Goal: Contribute content

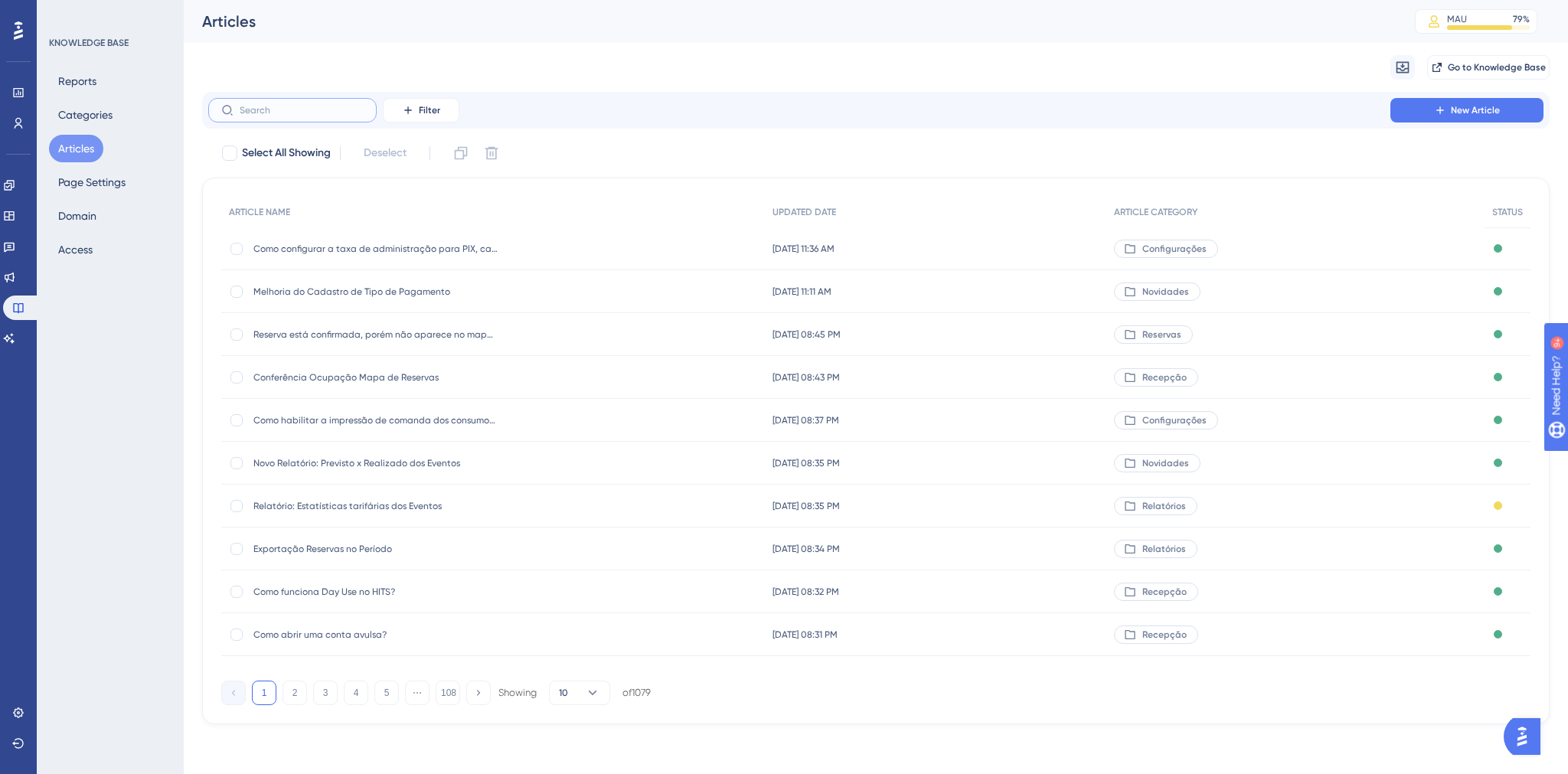
click at [297, 108] on input "text" at bounding box center [301, 110] width 124 height 11
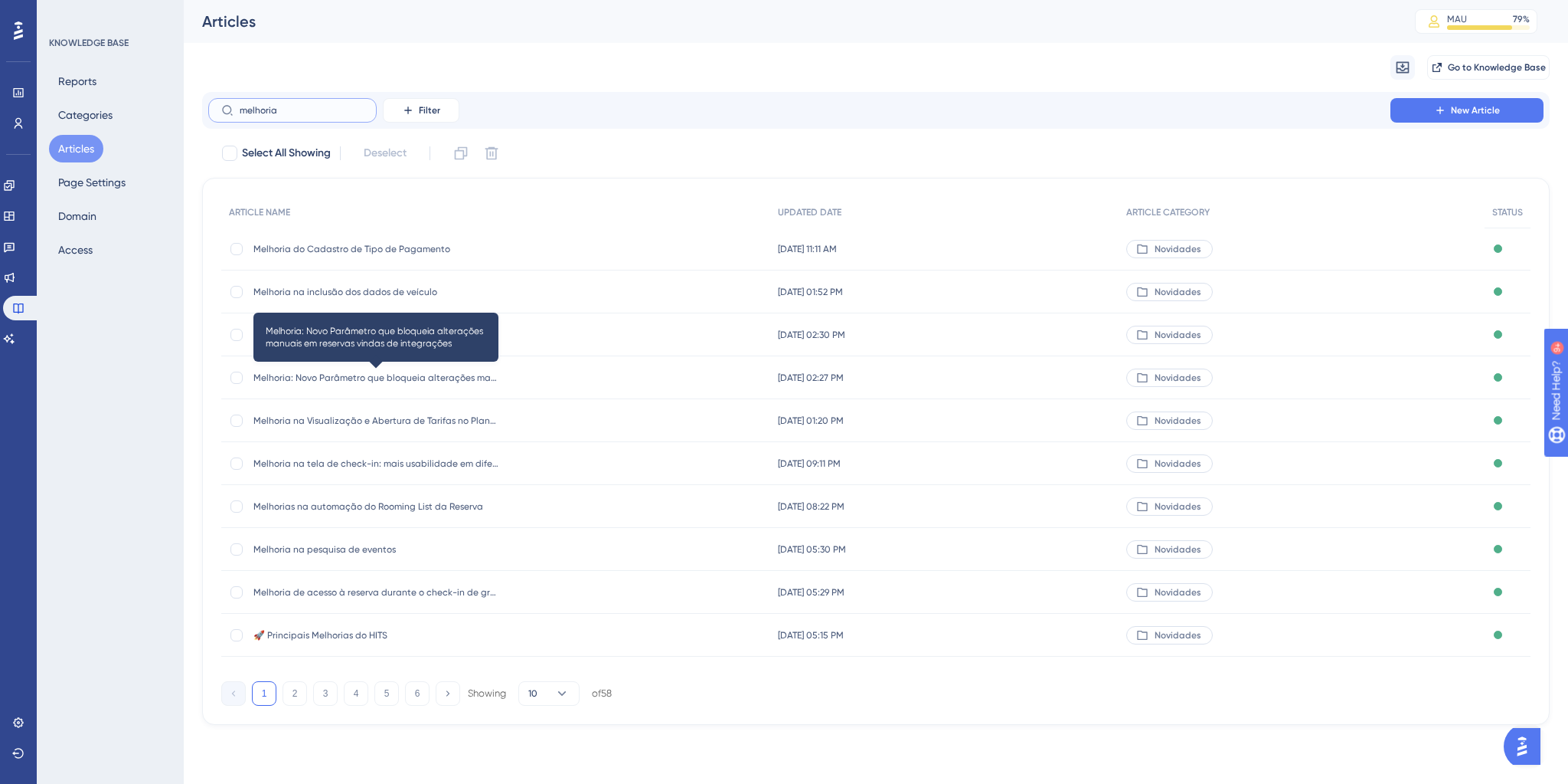
type input "melhoria"
click at [361, 379] on span "Melhoria: Novo Parâmetro que bloqueia alterações manuais em reservas vindas de …" at bounding box center [376, 378] width 245 height 12
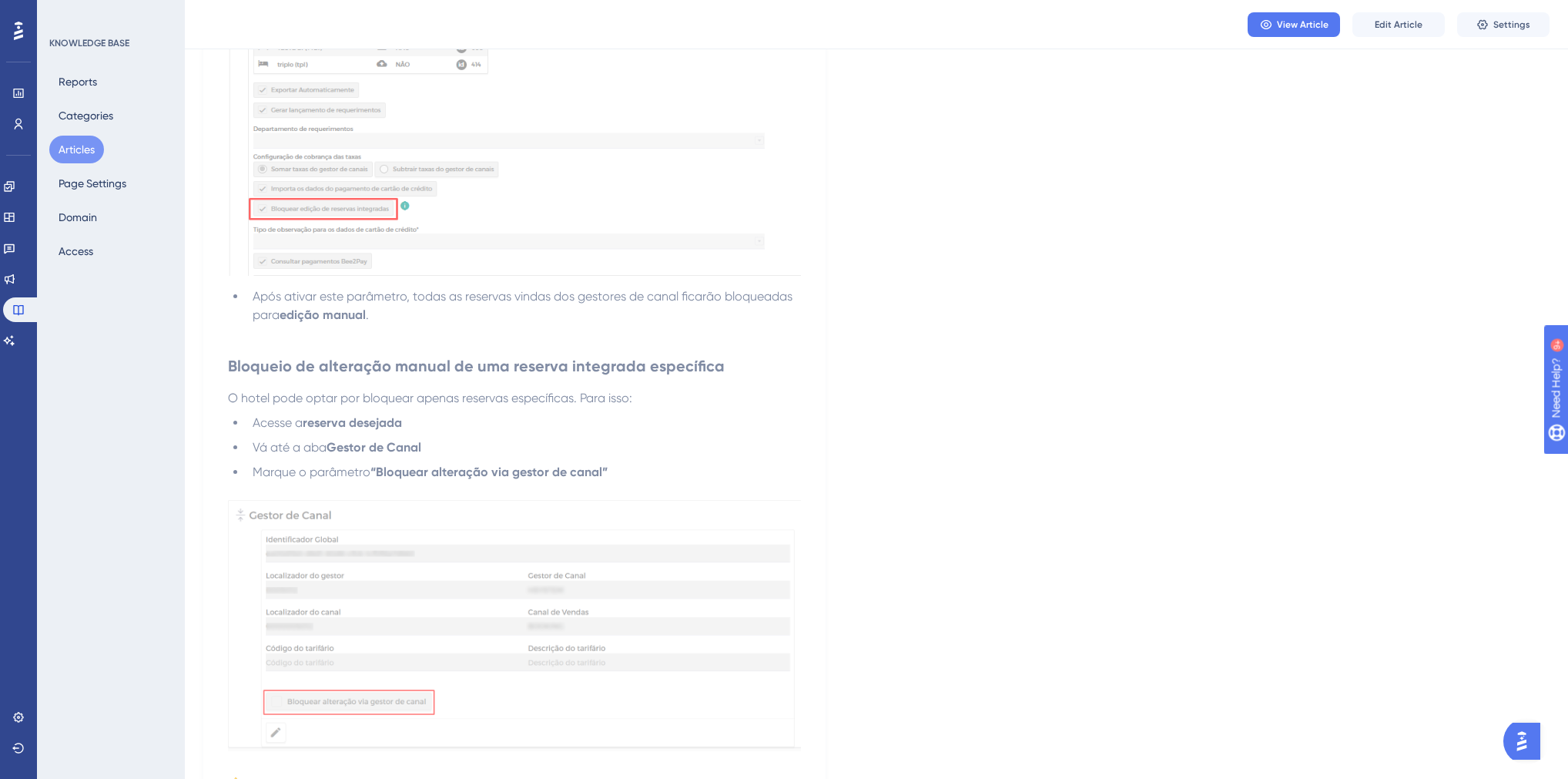
scroll to position [863, 0]
click at [1386, 28] on span "Edit Article" at bounding box center [1398, 25] width 47 height 12
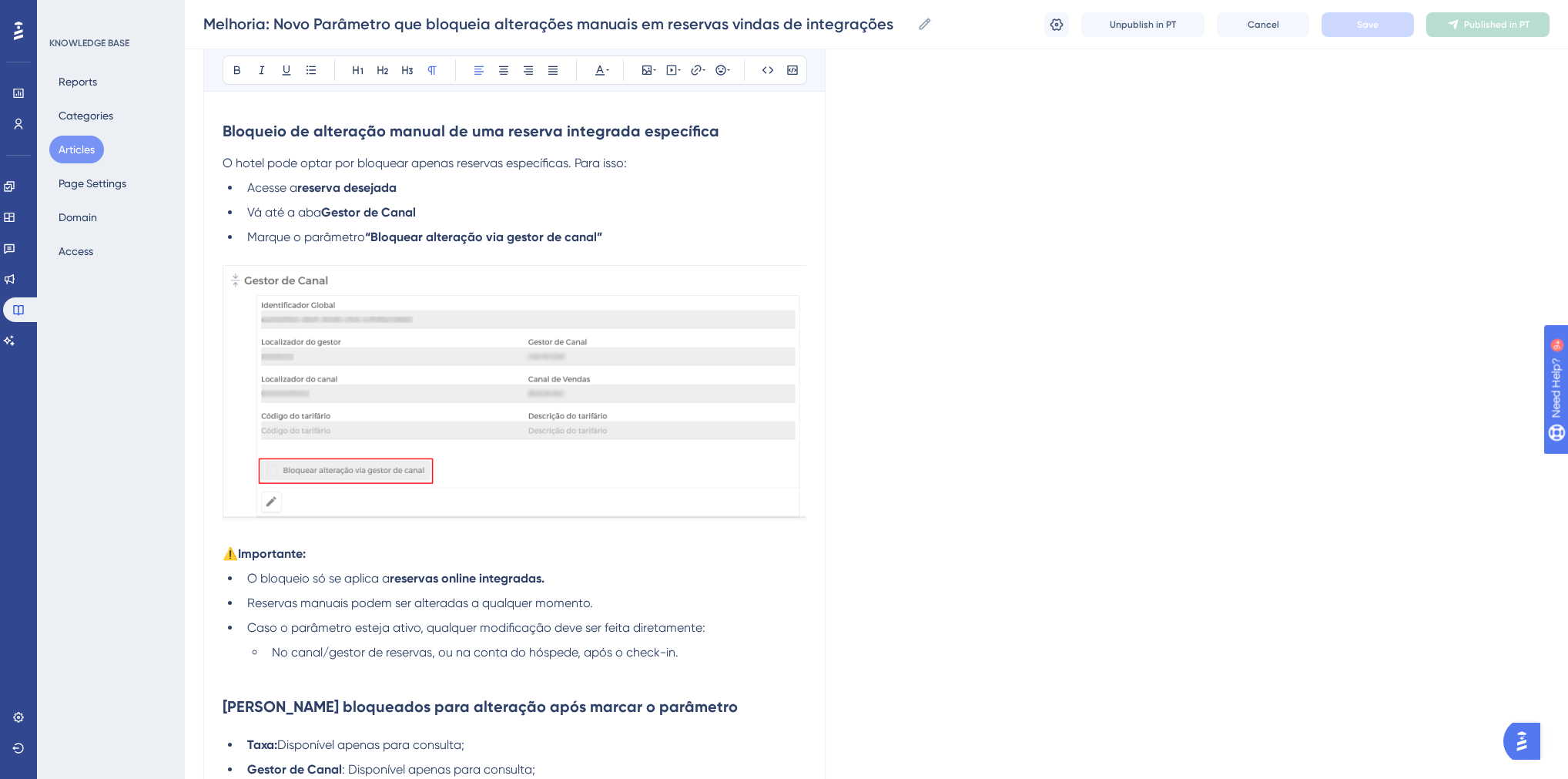
scroll to position [1193, 0]
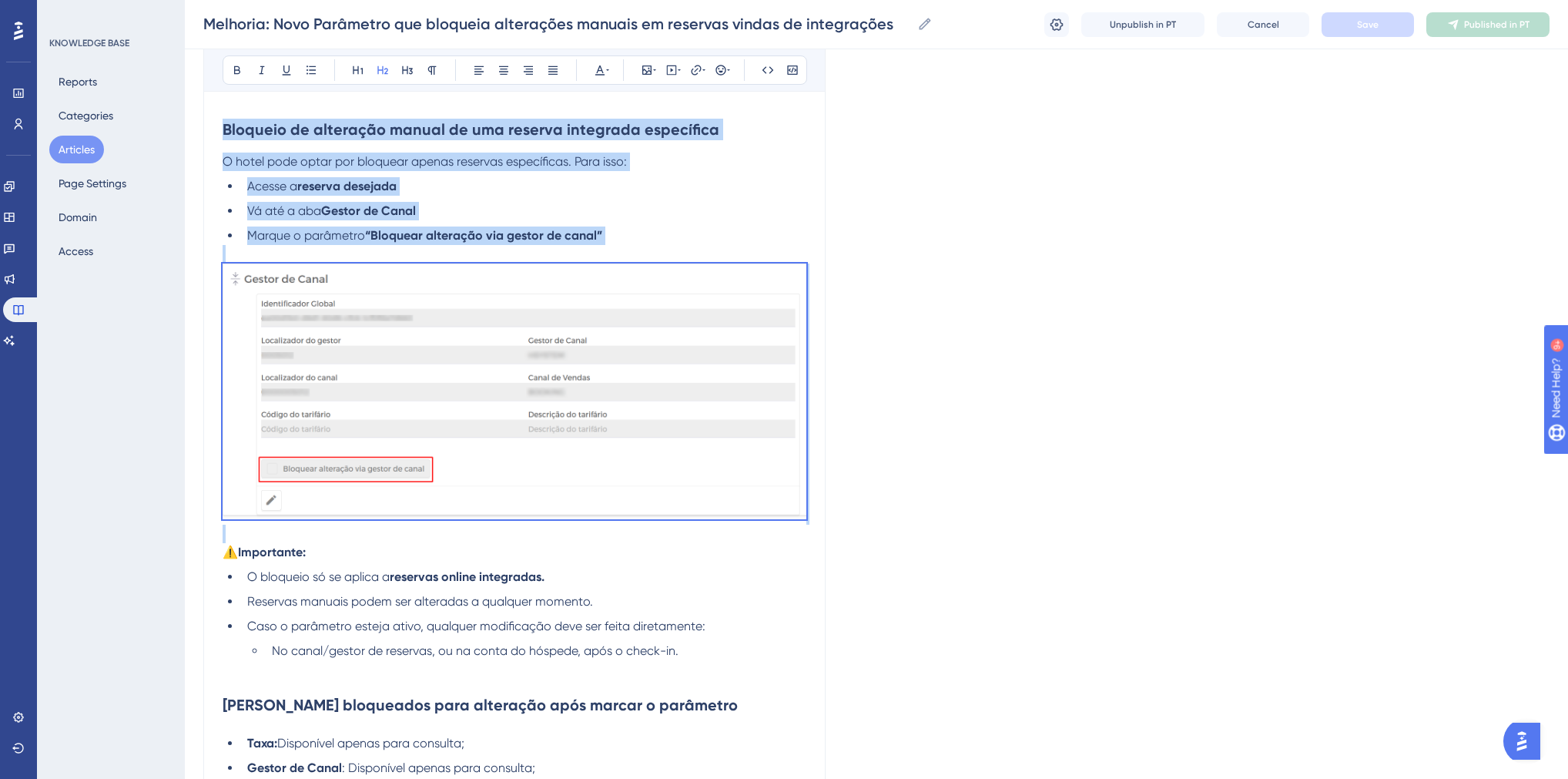
drag, startPoint x: 222, startPoint y: 127, endPoint x: 399, endPoint y: 521, distance: 431.9
click at [399, 521] on div "O HITS permite bloquear alterações manuais em reservas recebidas de gestores de…" at bounding box center [515, 98] width 584 height 1927
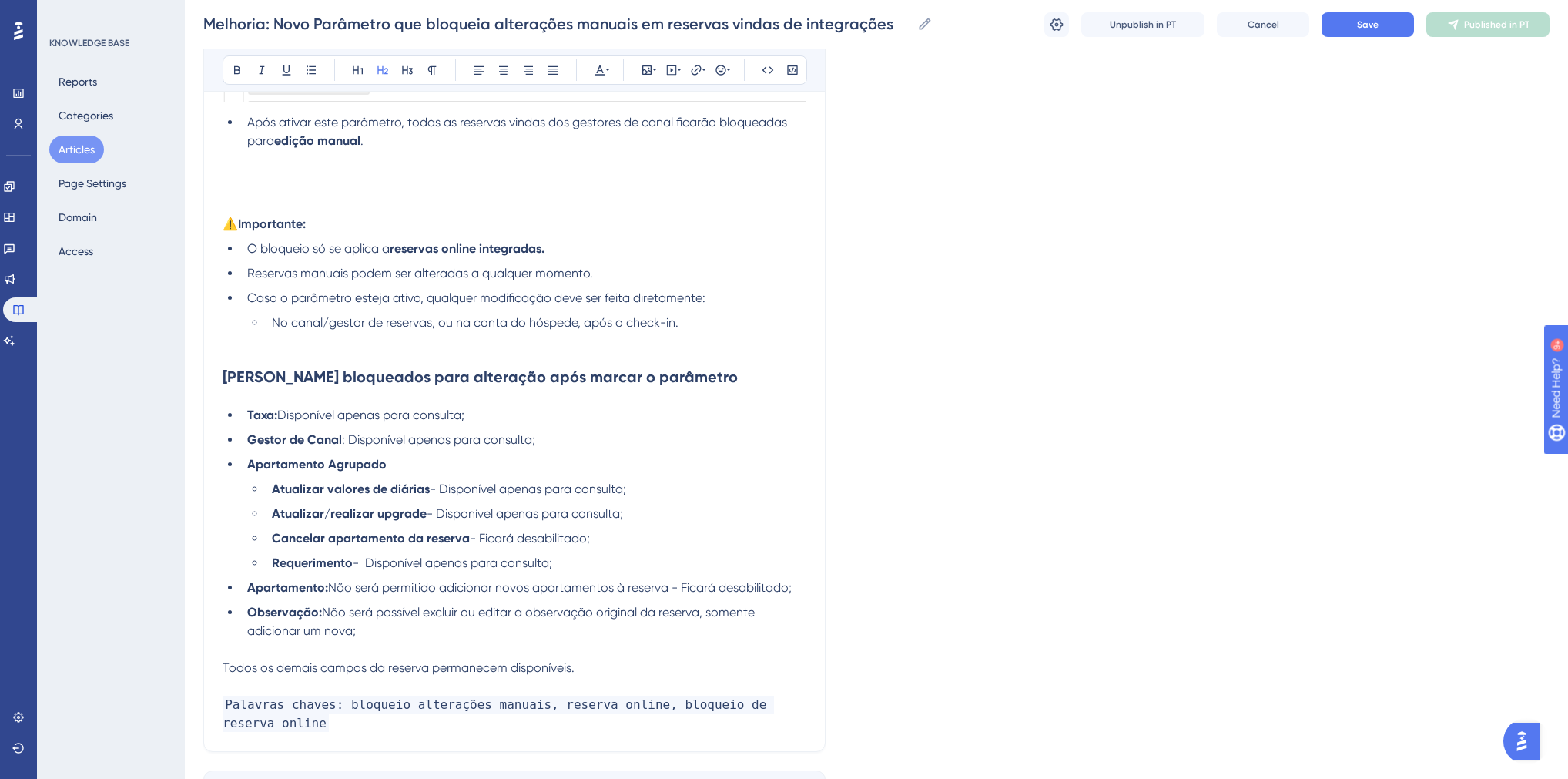
scroll to position [947, 0]
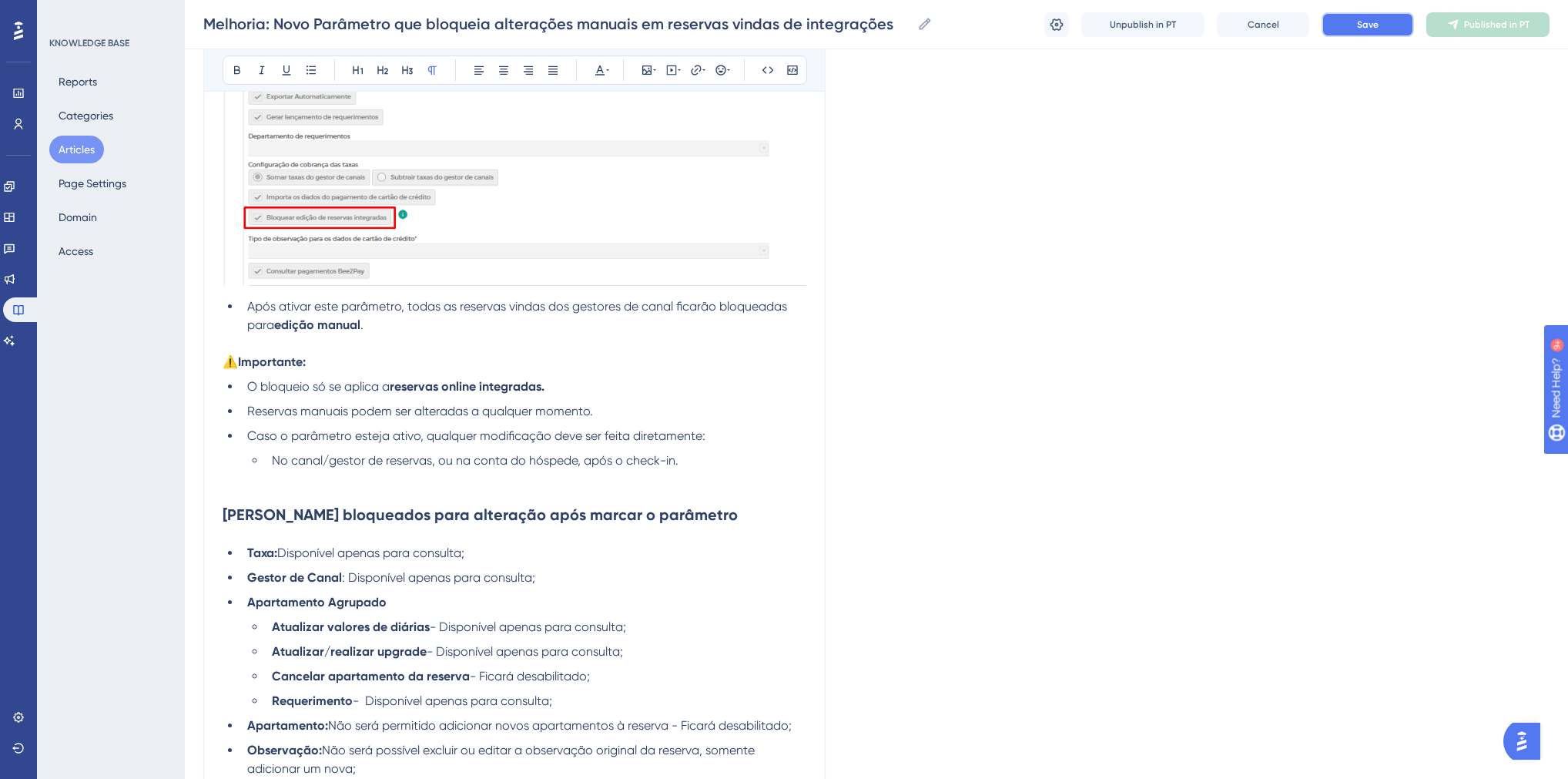
click at [1378, 23] on span "Save" at bounding box center [1368, 25] width 22 height 12
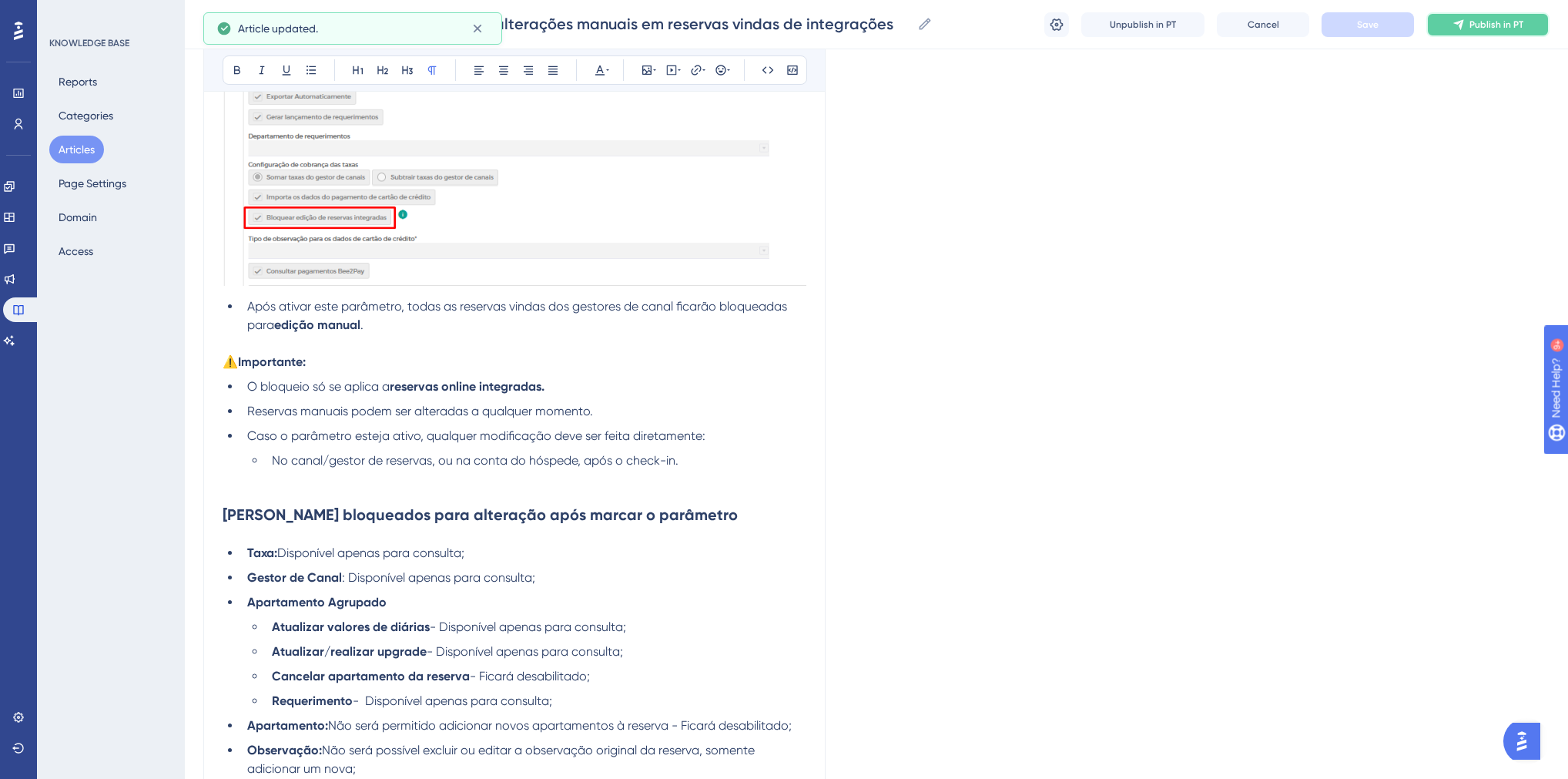
click at [1459, 28] on icon at bounding box center [1458, 25] width 12 height 12
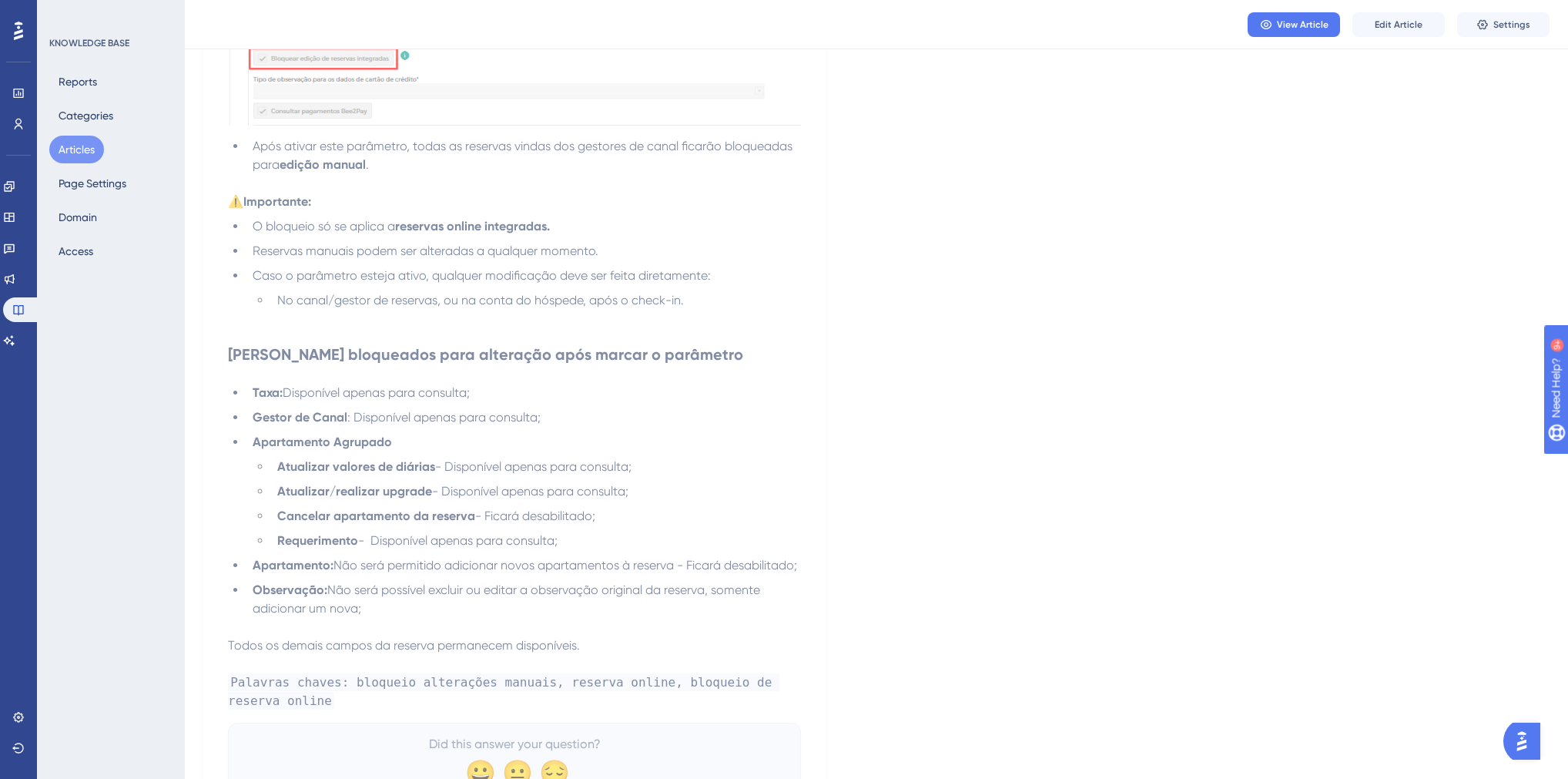
scroll to position [1116, 0]
